Goal: Navigation & Orientation: Find specific page/section

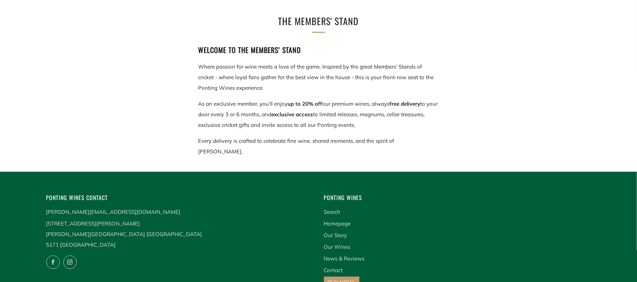
scroll to position [113, 0]
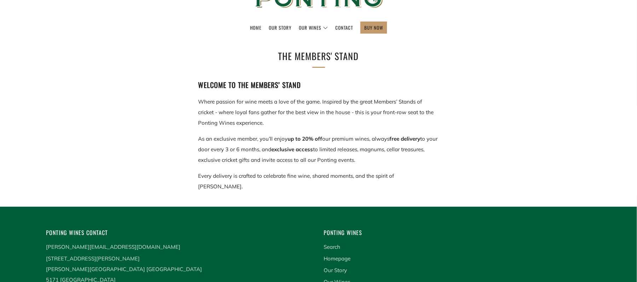
scroll to position [75, 0]
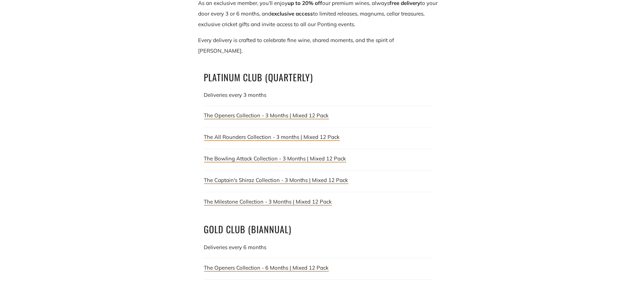
scroll to position [229, 0]
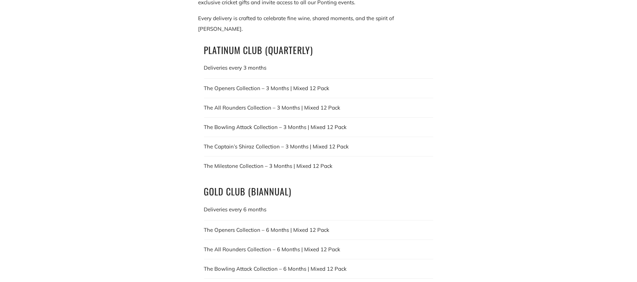
scroll to position [235, 0]
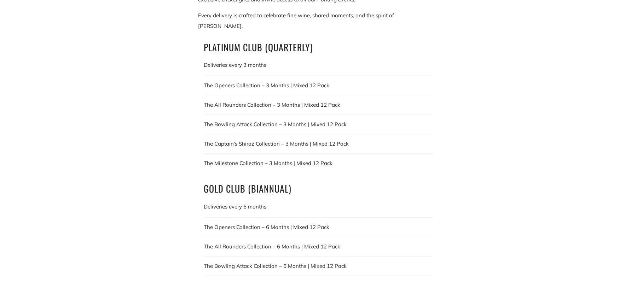
drag, startPoint x: 641, startPoint y: 33, endPoint x: 643, endPoint y: 121, distance: 87.7
click at [636, 121] on html "Home Our Story Our Wines The Collection News & Reviews Contact BUY NOW" at bounding box center [318, 144] width 637 height 758
